Goal: Task Accomplishment & Management: Manage account settings

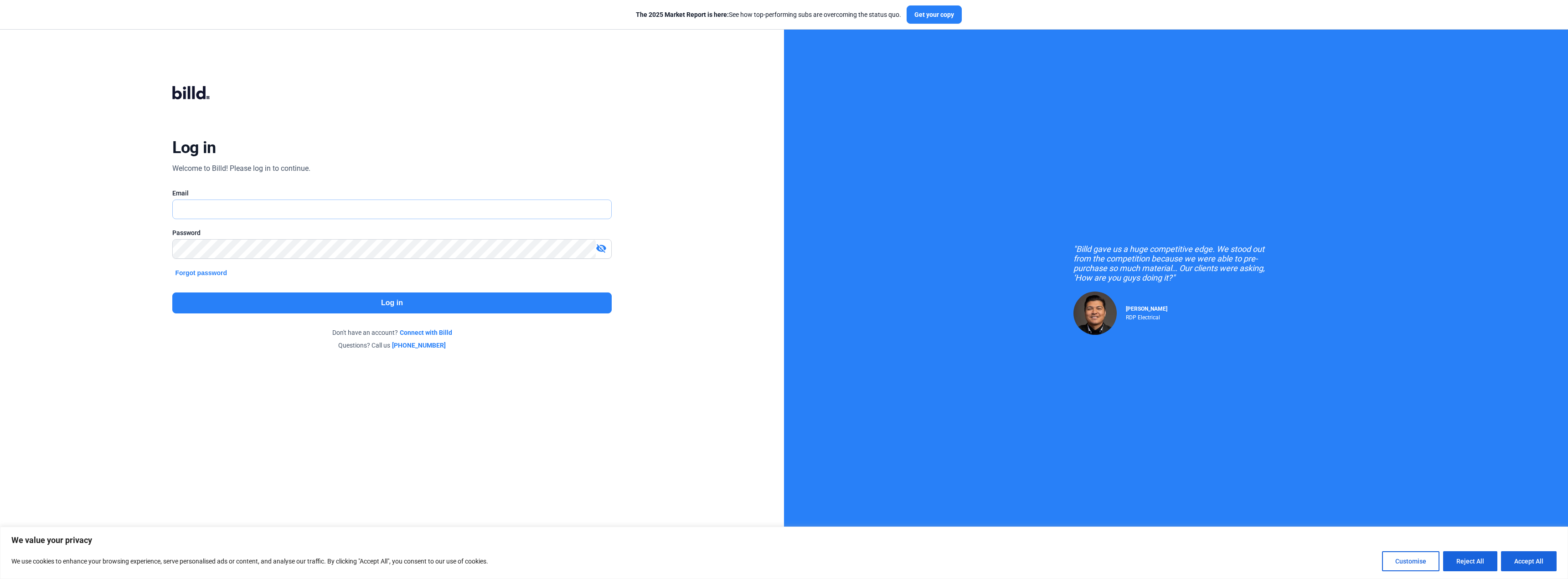
type input "[PERSON_NAME][EMAIL_ADDRESS][DOMAIN_NAME]"
click at [392, 302] on button "Log in" at bounding box center [391, 303] width 439 height 21
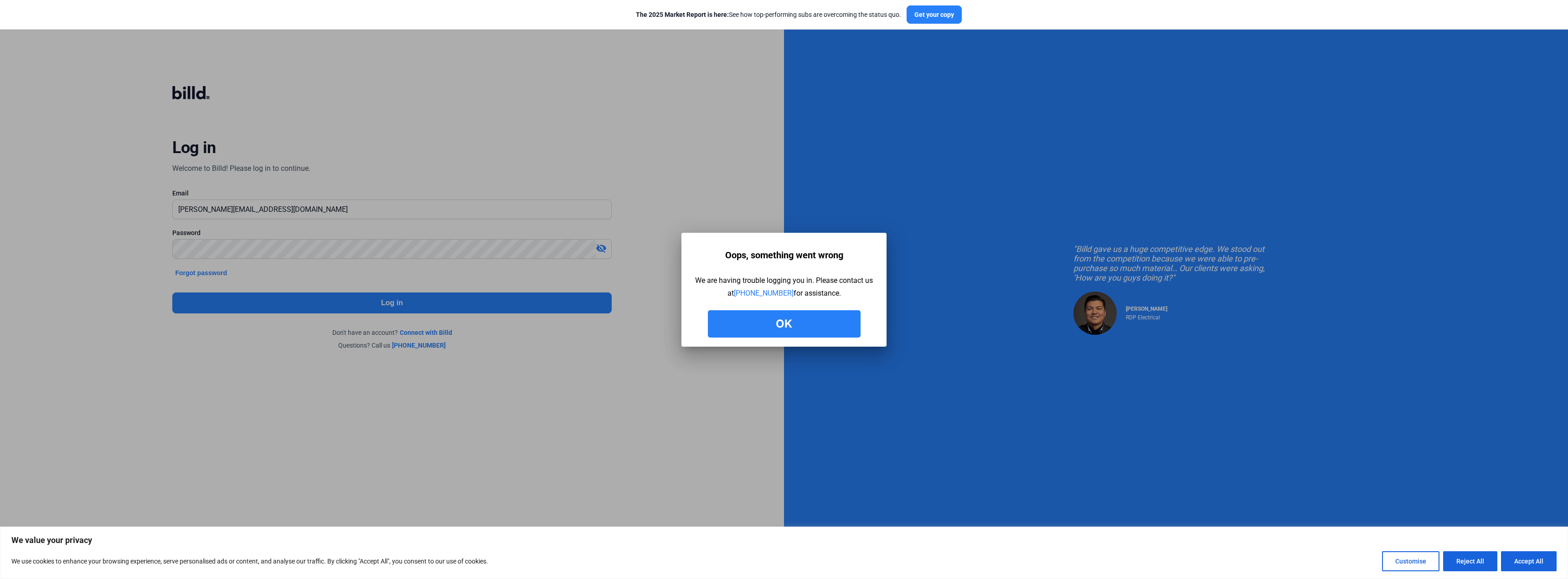
click at [835, 325] on button "Ok" at bounding box center [784, 324] width 153 height 27
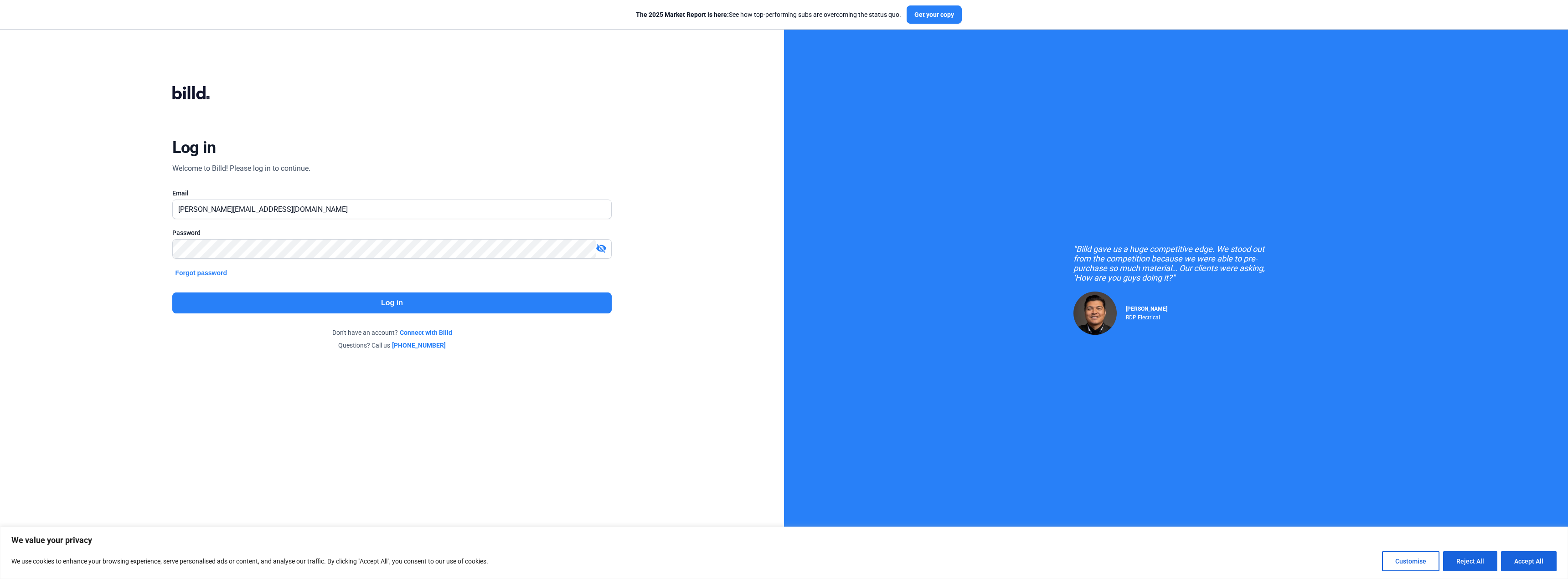
click at [547, 303] on button "Log in" at bounding box center [391, 303] width 439 height 21
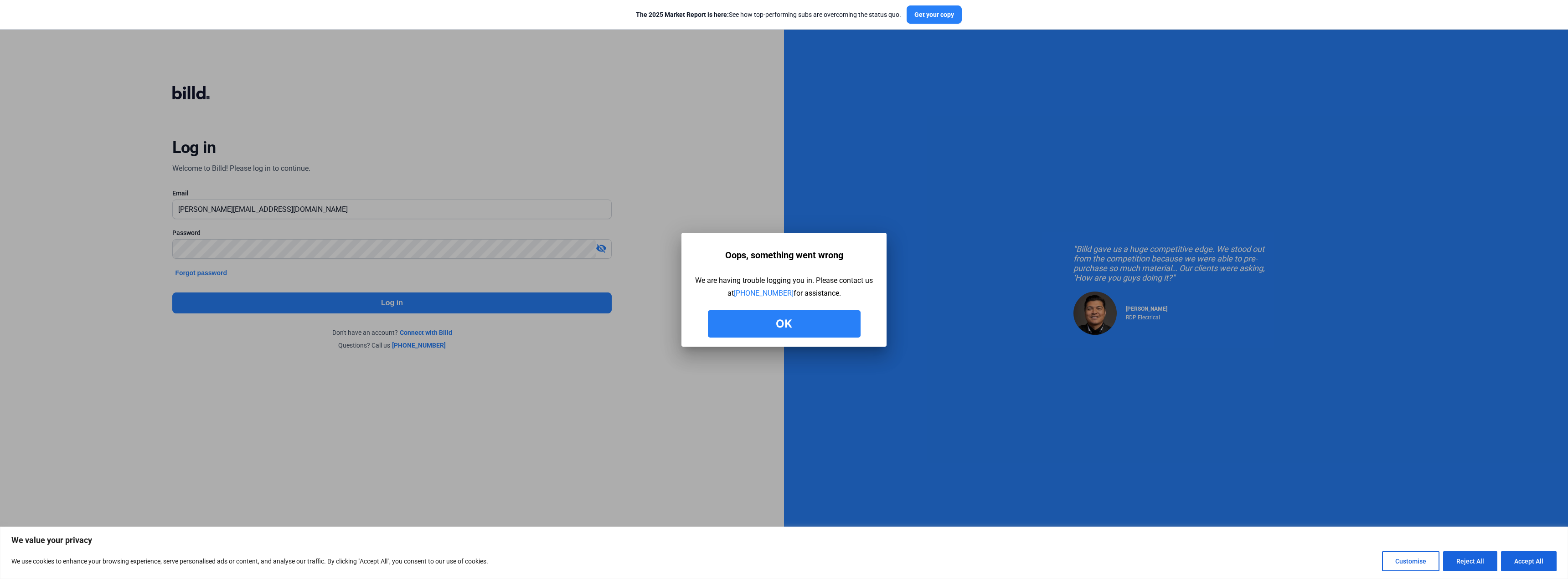
click at [603, 247] on div at bounding box center [784, 290] width 1568 height 579
click at [784, 327] on button "Ok" at bounding box center [784, 324] width 153 height 27
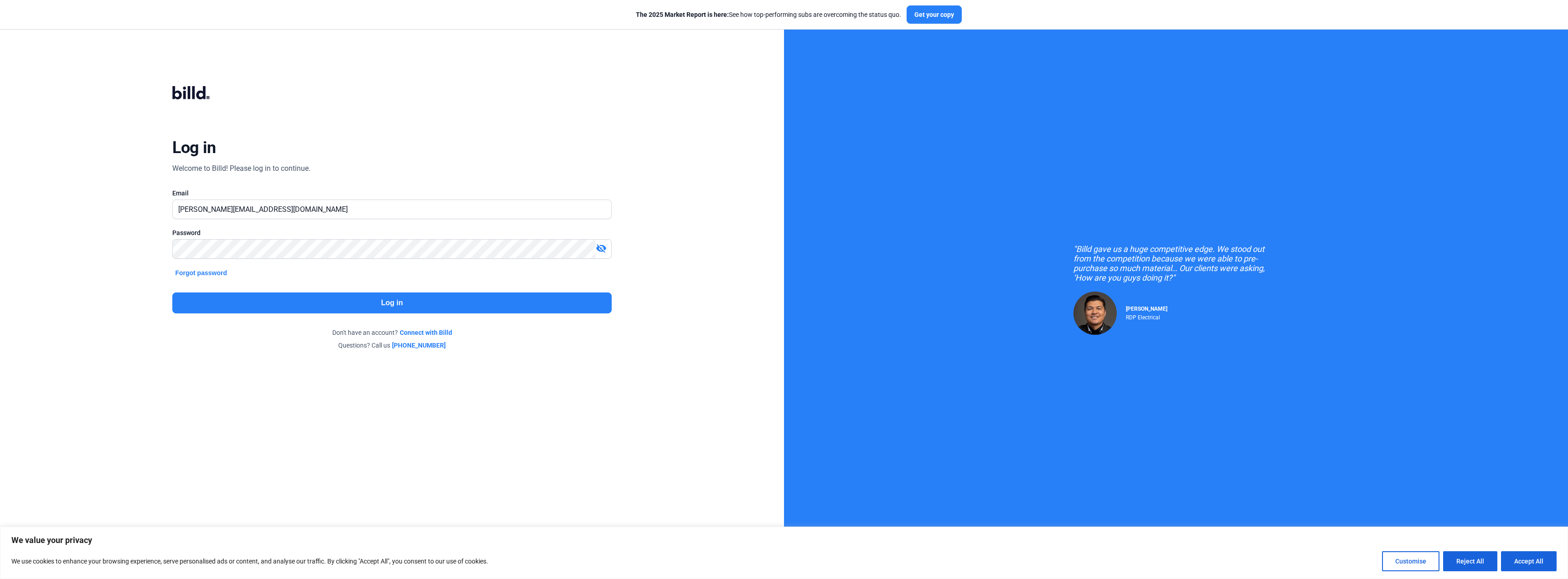
click at [600, 247] on mat-icon "visibility_off" at bounding box center [601, 249] width 11 height 11
drag, startPoint x: 476, startPoint y: 65, endPoint x: 1014, endPoint y: 12, distance: 540.6
click at [498, 56] on div "Log in Welcome to Billd! Please log in to continue. Email [PERSON_NAME][EMAIL_A…" at bounding box center [392, 218] width 564 height 327
